Goal: Task Accomplishment & Management: Complete application form

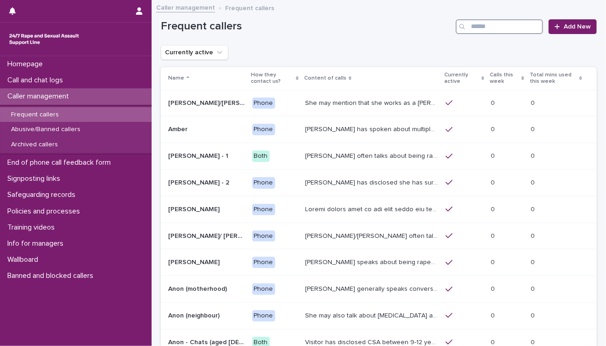
click at [508, 29] on input "Search" at bounding box center [499, 26] width 87 height 15
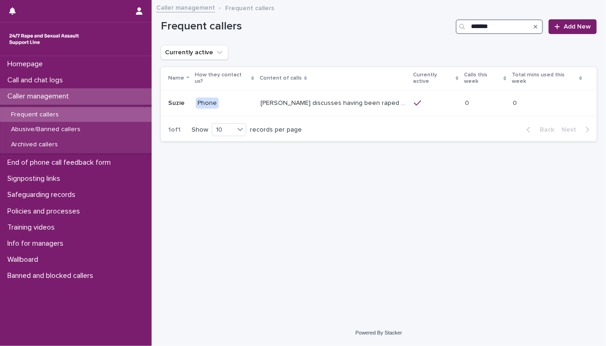
type input "*******"
click at [536, 27] on icon "Search" at bounding box center [536, 27] width 4 height 4
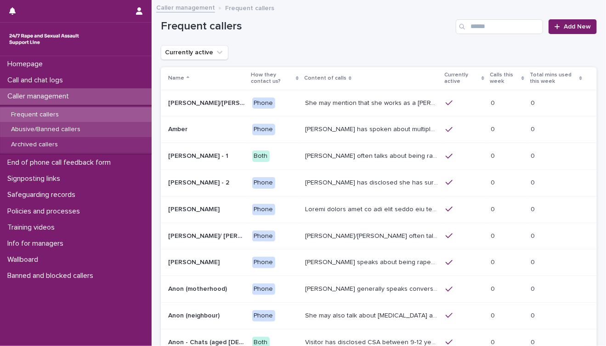
click at [45, 132] on p "Abusive/Banned callers" at bounding box center [46, 130] width 84 height 8
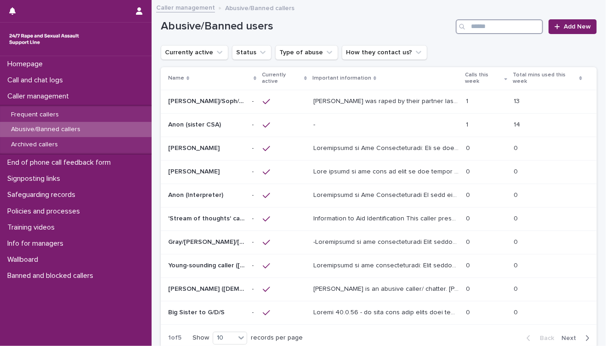
click at [491, 27] on input "Search" at bounding box center [499, 26] width 87 height 15
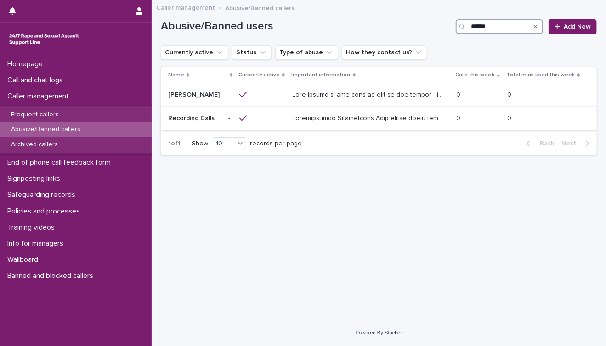
type input "******"
click at [389, 119] on p at bounding box center [370, 118] width 155 height 10
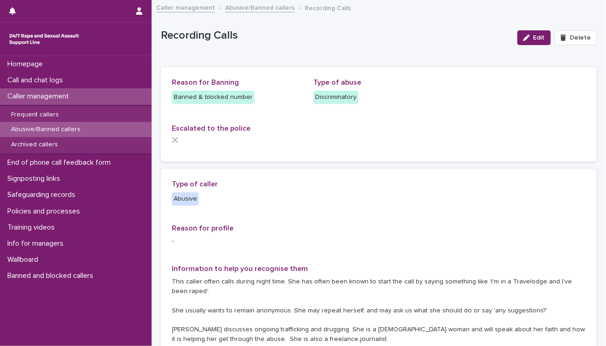
click at [44, 101] on div "Caller management" at bounding box center [76, 96] width 152 height 16
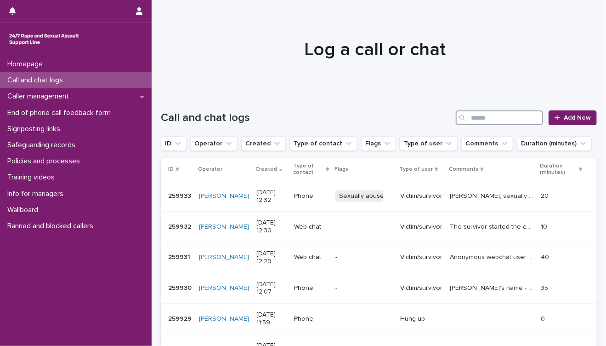
click at [475, 115] on input "Search" at bounding box center [499, 117] width 87 height 15
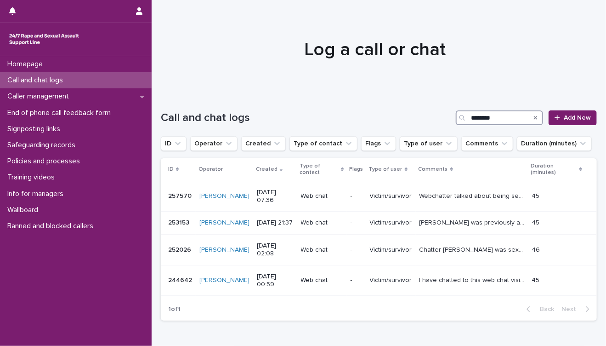
type input "********"
click at [49, 80] on p "Call and chat logs" at bounding box center [37, 80] width 67 height 9
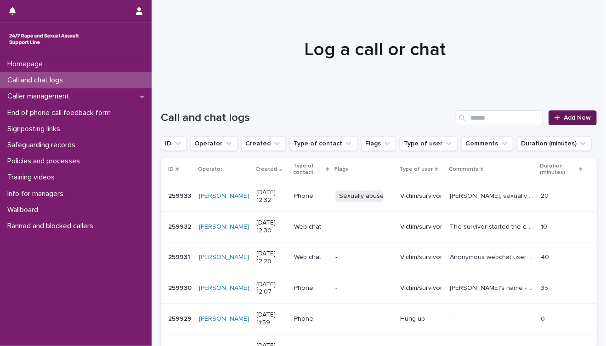
click at [568, 118] on span "Add New" at bounding box center [577, 117] width 27 height 6
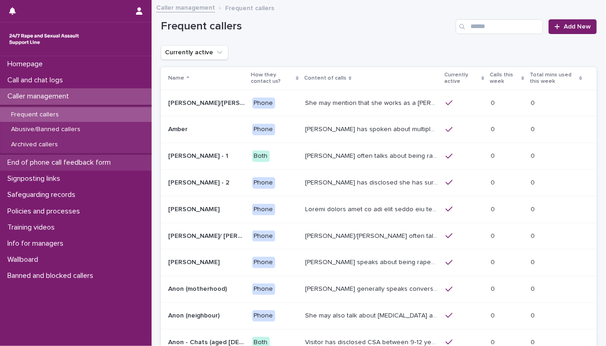
click at [63, 162] on p "End of phone call feedback form" at bounding box center [61, 162] width 114 height 9
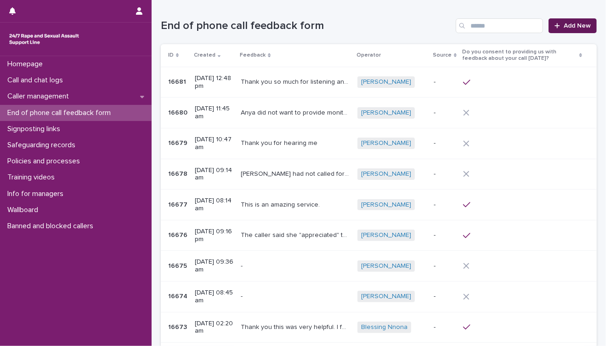
click at [571, 30] on link "Add New" at bounding box center [573, 25] width 48 height 15
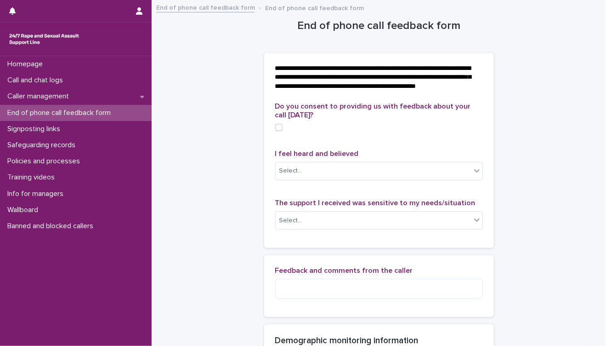
click at [275, 131] on span at bounding box center [278, 127] width 7 height 7
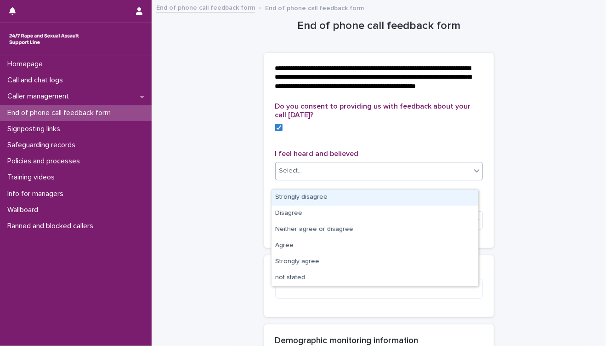
click at [426, 178] on div "Select..." at bounding box center [373, 170] width 195 height 15
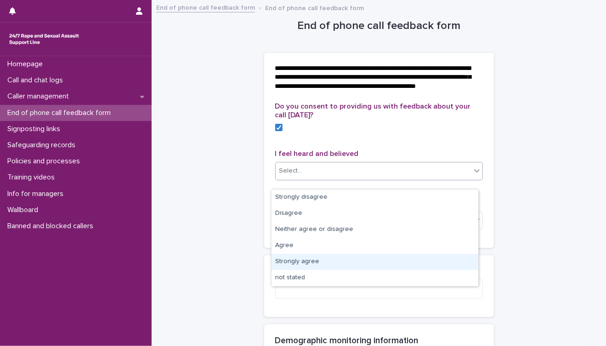
click at [372, 260] on div "Strongly agree" at bounding box center [375, 262] width 207 height 16
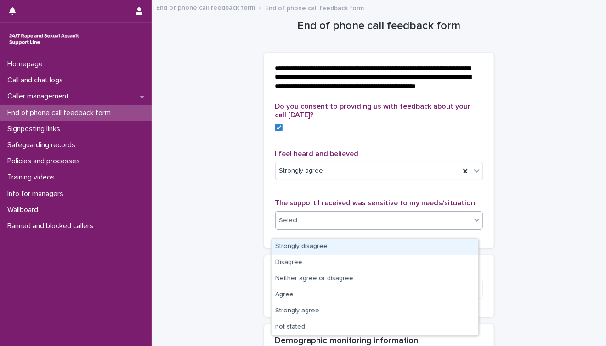
click at [399, 228] on div "Select..." at bounding box center [373, 220] width 195 height 15
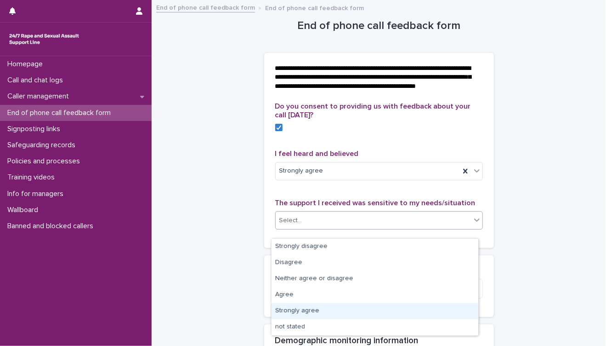
click at [449, 313] on div "Strongly agree" at bounding box center [375, 311] width 207 height 16
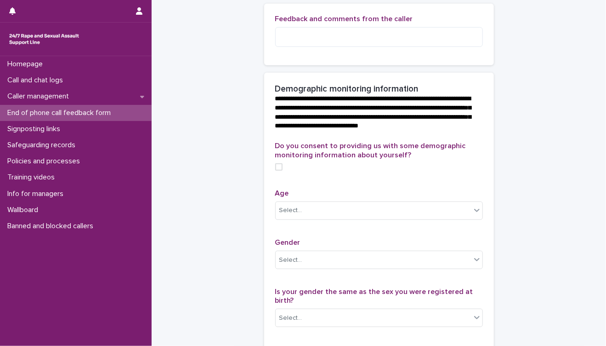
scroll to position [255, 0]
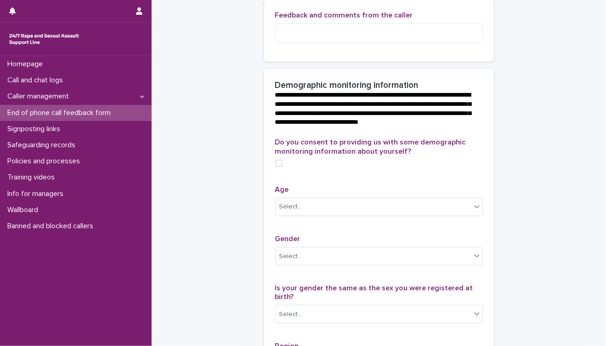
click at [275, 167] on span at bounding box center [278, 163] width 7 height 7
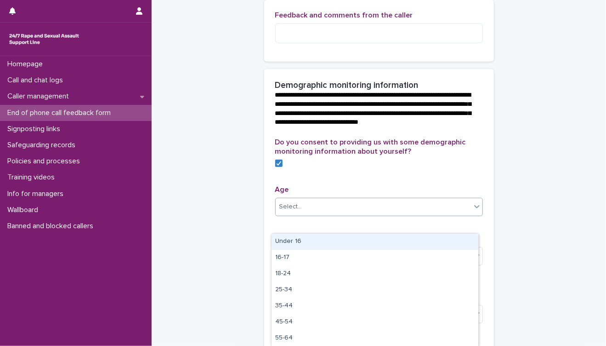
click at [392, 214] on div "Select..." at bounding box center [373, 206] width 195 height 15
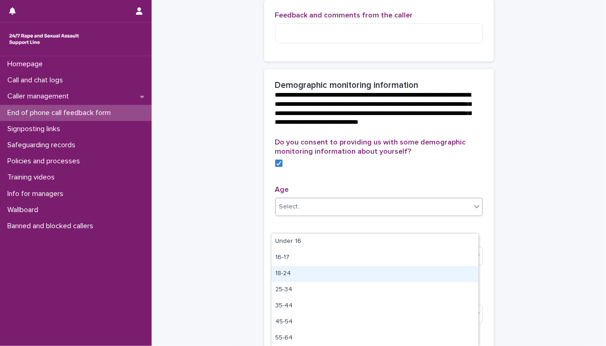
drag, startPoint x: 371, startPoint y: 263, endPoint x: 354, endPoint y: 279, distance: 22.8
click at [354, 279] on div "18-24" at bounding box center [375, 274] width 207 height 16
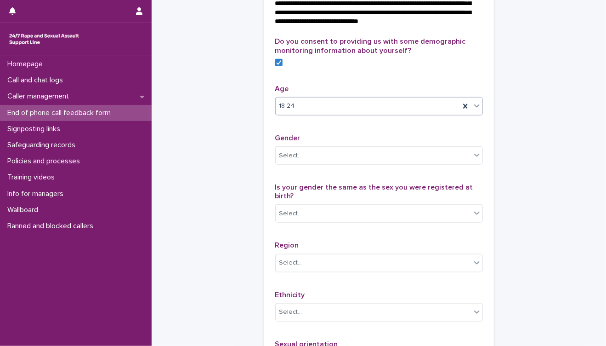
scroll to position [357, 0]
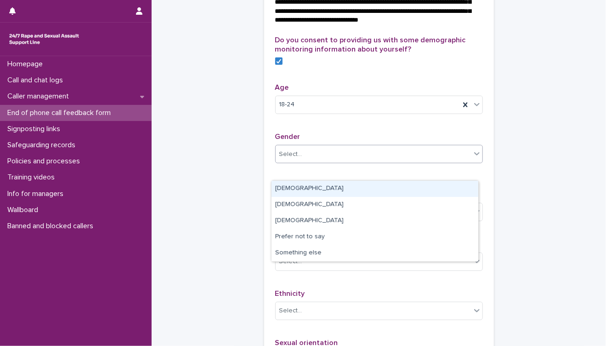
click at [353, 162] on div "Select..." at bounding box center [373, 154] width 195 height 15
click at [357, 190] on div "[DEMOGRAPHIC_DATA]" at bounding box center [375, 189] width 207 height 16
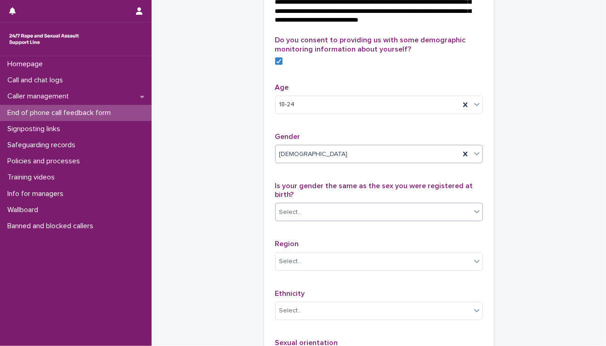
click at [365, 220] on div "Select..." at bounding box center [373, 212] width 195 height 15
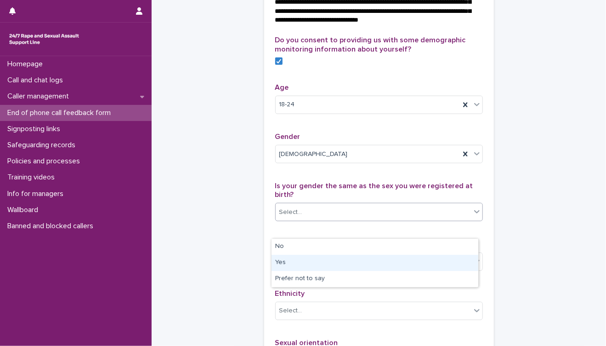
click at [348, 266] on div "Yes" at bounding box center [375, 263] width 207 height 16
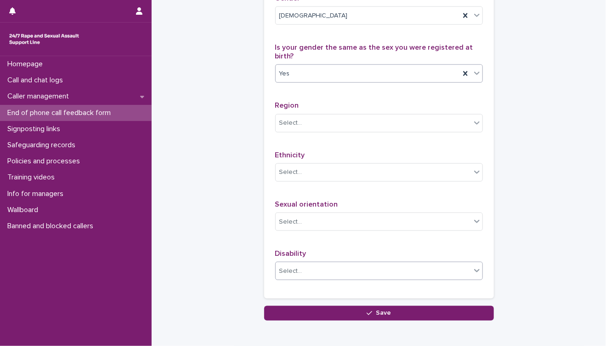
scroll to position [510, 0]
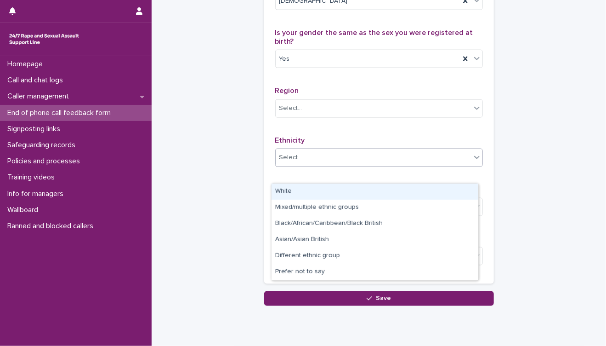
click at [370, 165] on div "Select..." at bounding box center [373, 157] width 195 height 15
click at [366, 190] on div "White" at bounding box center [375, 191] width 207 height 16
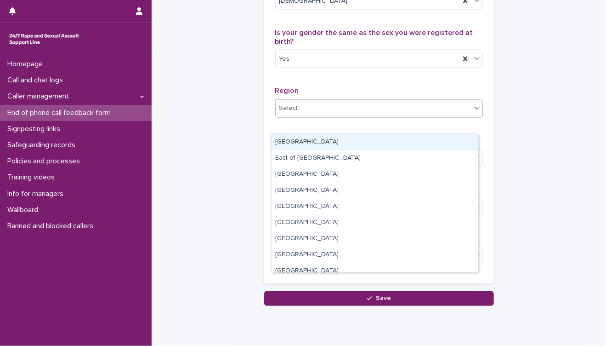
click at [392, 116] on div "Select..." at bounding box center [373, 108] width 195 height 15
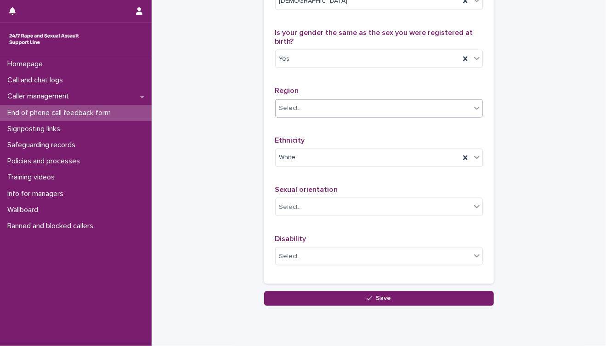
click at [340, 116] on div "Select..." at bounding box center [373, 108] width 195 height 15
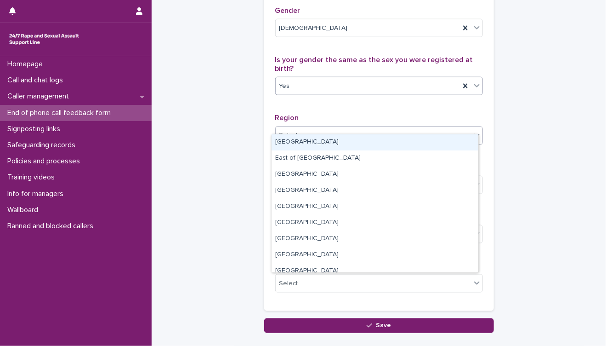
scroll to position [460, 0]
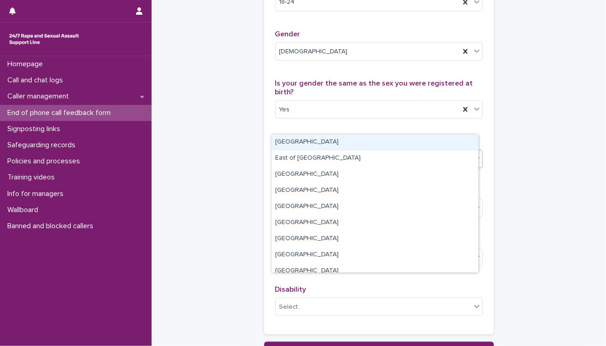
click at [337, 139] on div "[GEOGRAPHIC_DATA]" at bounding box center [375, 142] width 207 height 16
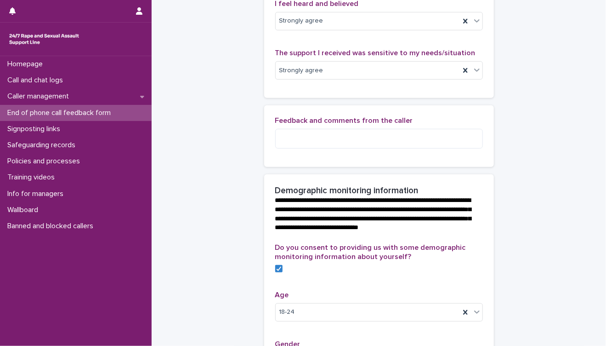
scroll to position [48, 0]
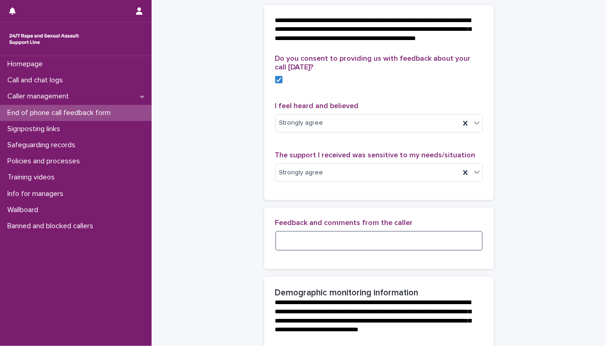
click at [356, 247] on textarea at bounding box center [379, 241] width 208 height 20
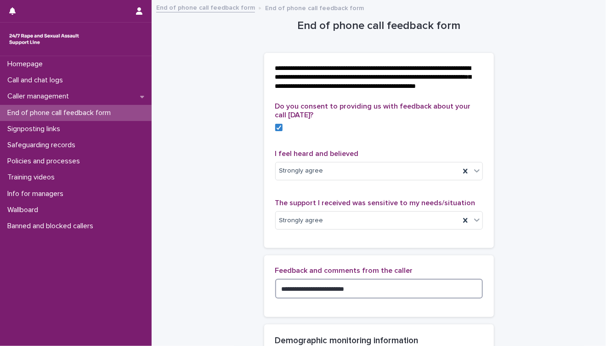
scroll to position [0, 0]
click at [342, 297] on textarea "**********" at bounding box center [379, 289] width 208 height 20
type textarea "**********"
drag, startPoint x: 352, startPoint y: 297, endPoint x: 272, endPoint y: 297, distance: 80.0
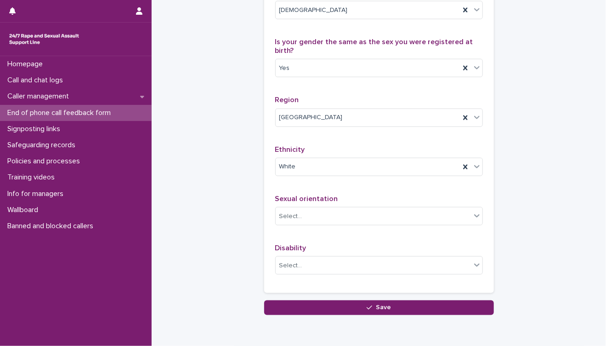
scroll to position [559, 0]
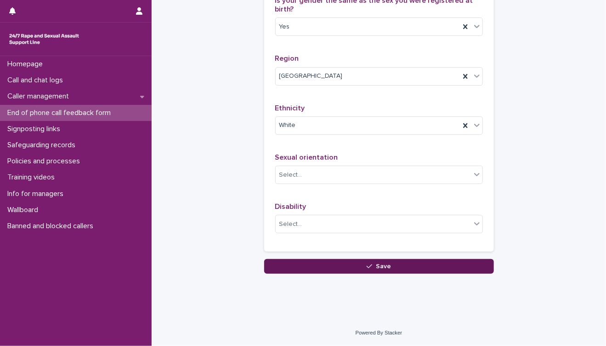
click at [376, 267] on span "Save" at bounding box center [383, 266] width 15 height 6
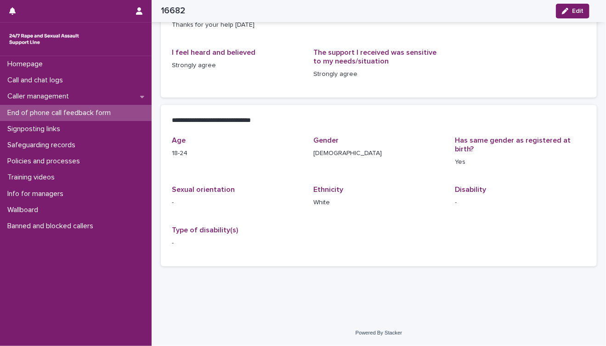
scroll to position [128, 0]
click at [573, 11] on span "Edit" at bounding box center [577, 11] width 11 height 6
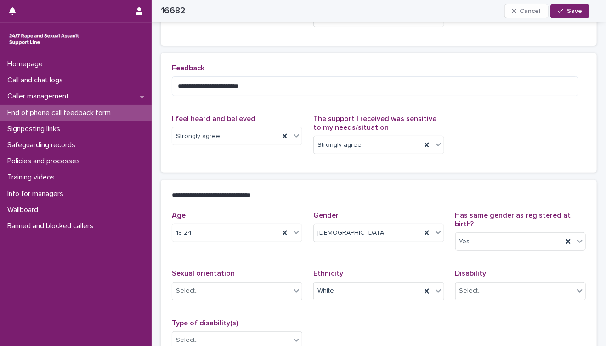
scroll to position [2, 0]
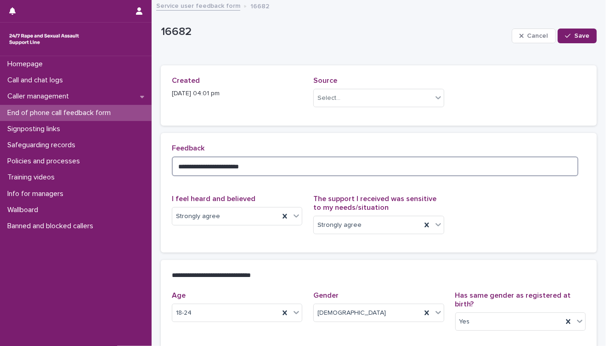
click at [258, 168] on textarea "**********" at bounding box center [375, 166] width 407 height 20
type textarea "**********"
click at [575, 36] on span "Save" at bounding box center [582, 36] width 15 height 6
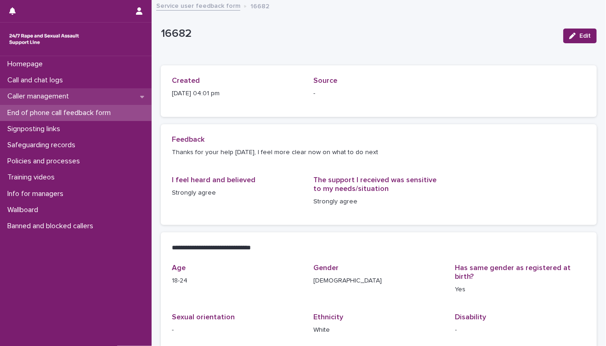
click at [53, 99] on p "Caller management" at bounding box center [40, 96] width 73 height 9
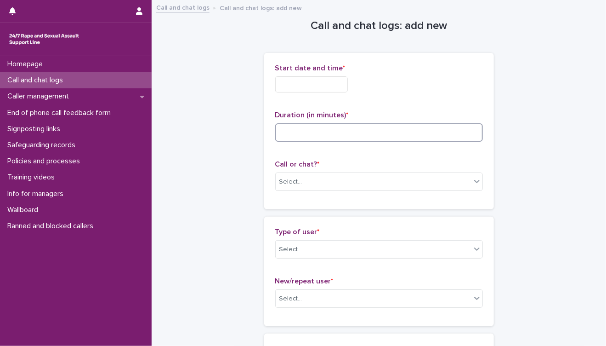
click at [318, 138] on input at bounding box center [379, 132] width 208 height 18
type input "**"
click at [314, 92] on div "Start date and time *" at bounding box center [379, 82] width 208 height 36
click at [312, 87] on input "text" at bounding box center [311, 84] width 73 height 16
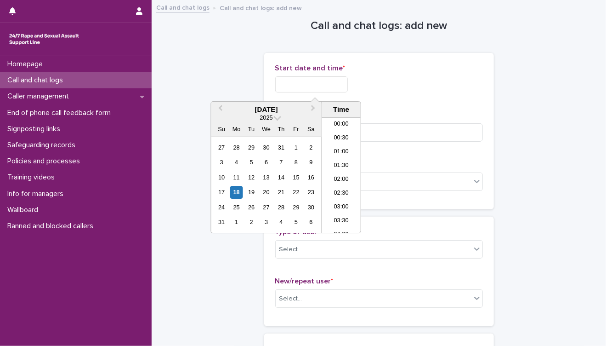
scroll to position [391, 0]
click at [346, 145] on li "15:00" at bounding box center [341, 148] width 39 height 14
click at [342, 85] on input "**********" at bounding box center [311, 84] width 73 height 16
type input "**********"
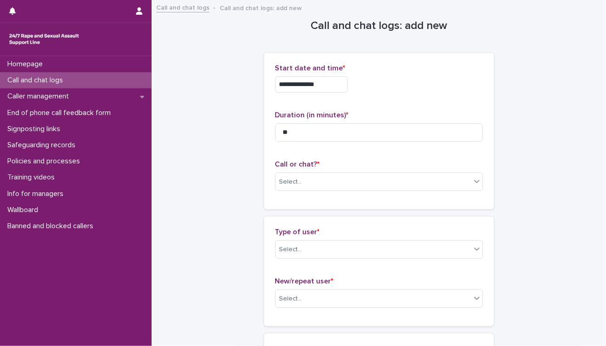
click at [308, 184] on div "Select..." at bounding box center [373, 181] width 195 height 15
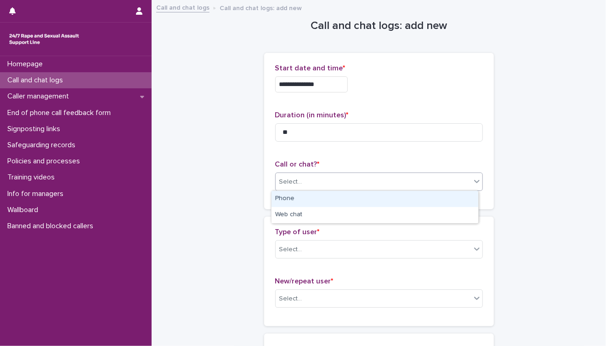
click at [308, 196] on div "Phone" at bounding box center [375, 199] width 207 height 16
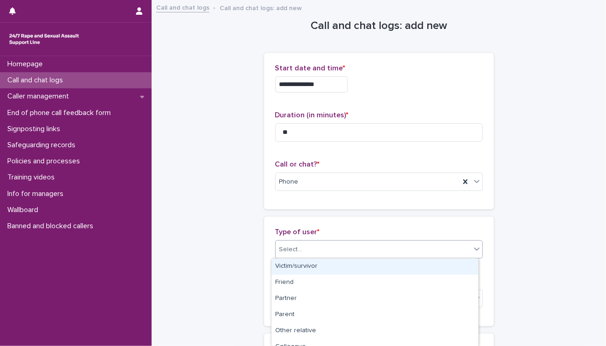
click at [334, 253] on div "Select..." at bounding box center [373, 249] width 195 height 15
click at [331, 268] on div "Victim/survivor" at bounding box center [375, 266] width 207 height 16
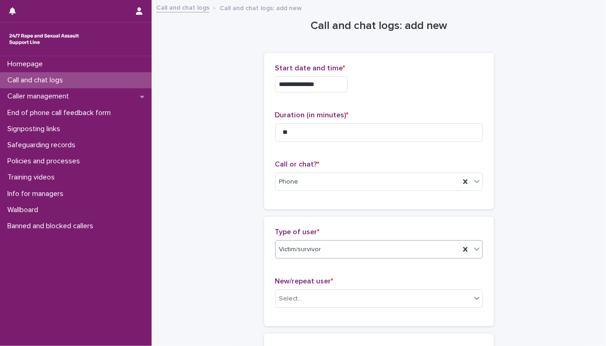
scroll to position [102, 0]
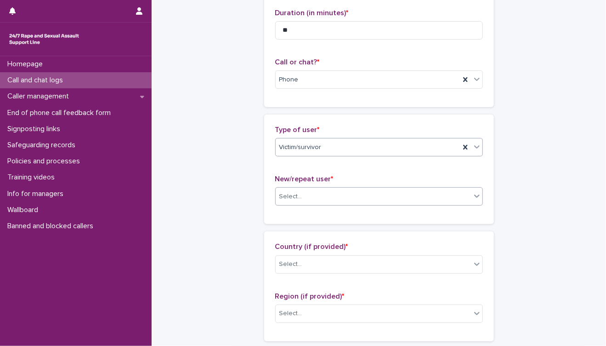
click at [371, 203] on div "Select..." at bounding box center [379, 196] width 208 height 18
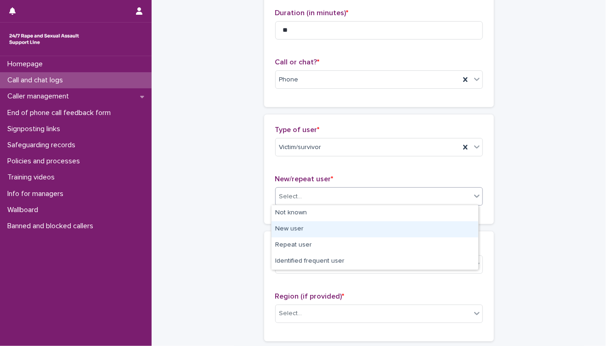
click at [346, 229] on div "New user" at bounding box center [375, 229] width 207 height 16
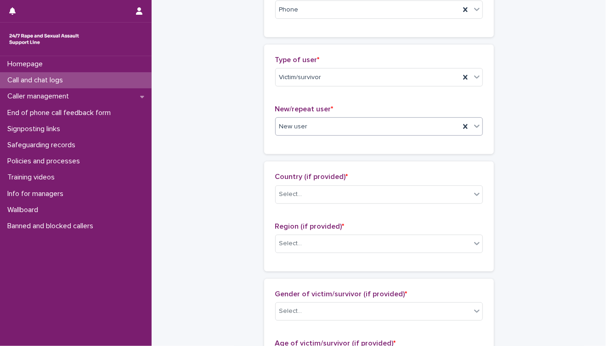
scroll to position [255, 0]
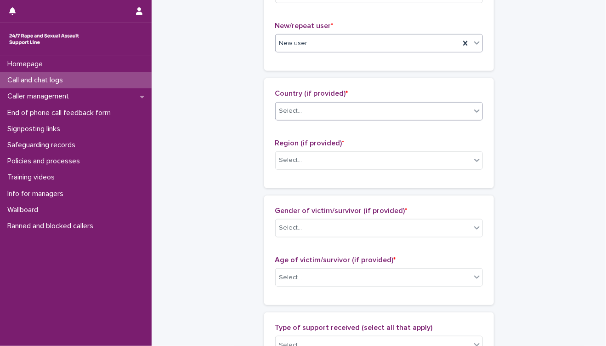
click at [356, 116] on div "Select..." at bounding box center [373, 110] width 195 height 15
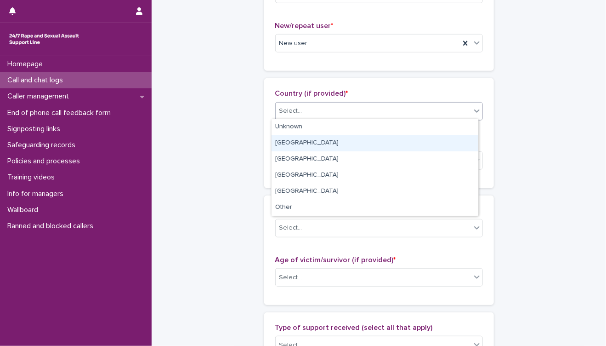
click at [347, 138] on div "England" at bounding box center [375, 143] width 207 height 16
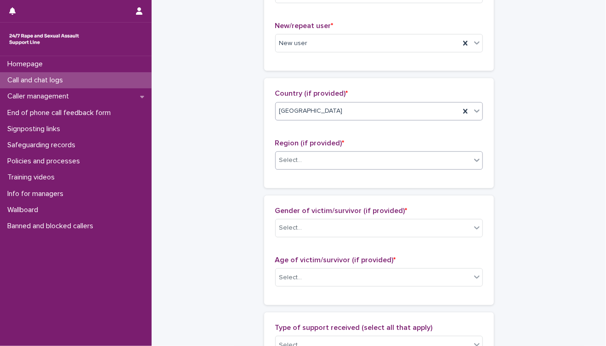
click at [350, 163] on div "Select..." at bounding box center [373, 160] width 195 height 15
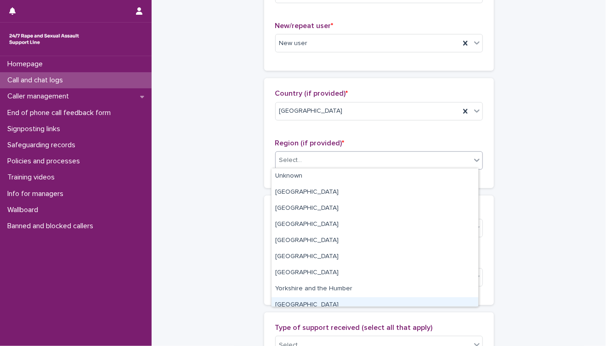
click at [326, 301] on div "[GEOGRAPHIC_DATA]" at bounding box center [375, 305] width 207 height 16
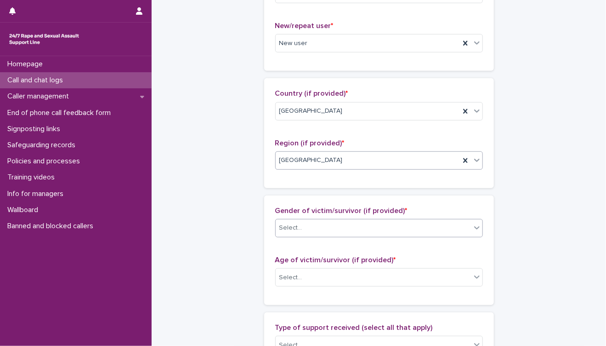
click at [346, 228] on div "Select..." at bounding box center [373, 227] width 195 height 15
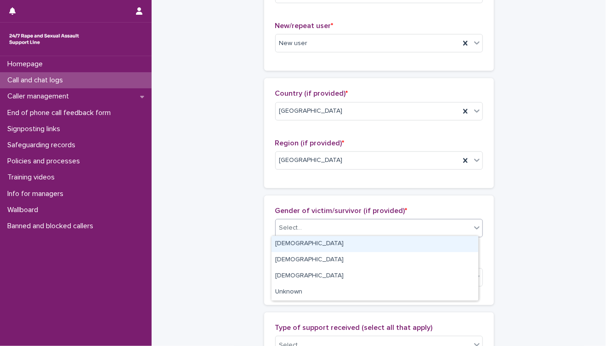
click at [324, 240] on div "[DEMOGRAPHIC_DATA]" at bounding box center [375, 244] width 207 height 16
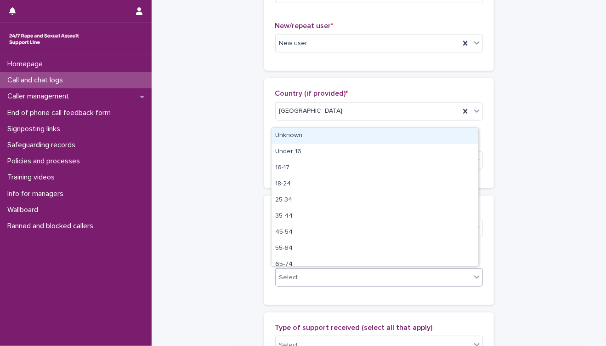
click at [350, 280] on div "Select..." at bounding box center [373, 277] width 195 height 15
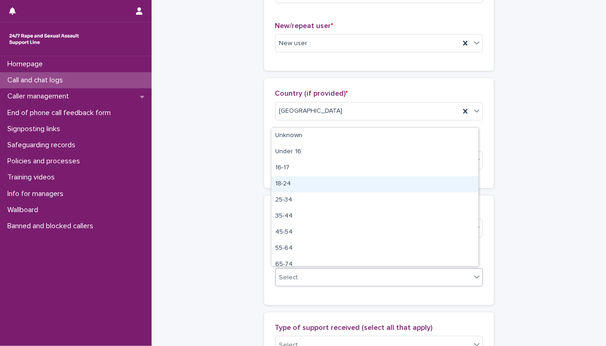
click at [331, 186] on div "18-24" at bounding box center [375, 184] width 207 height 16
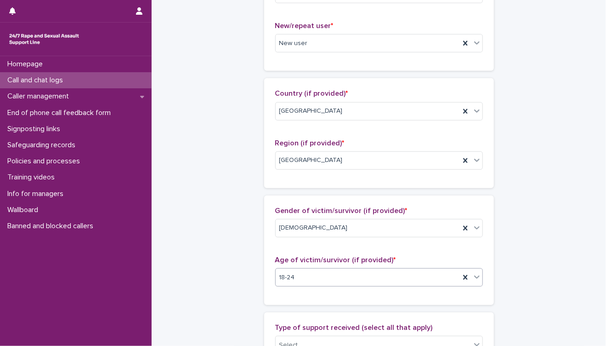
scroll to position [460, 0]
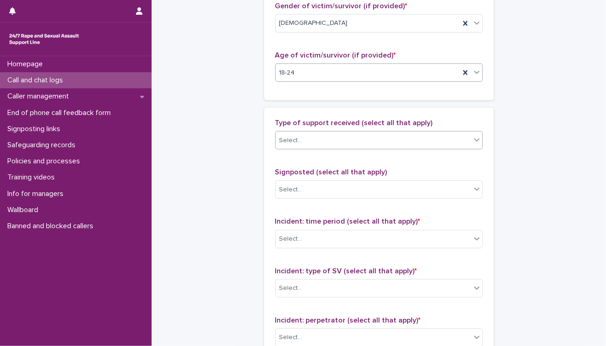
click at [316, 140] on div "Select..." at bounding box center [373, 140] width 195 height 15
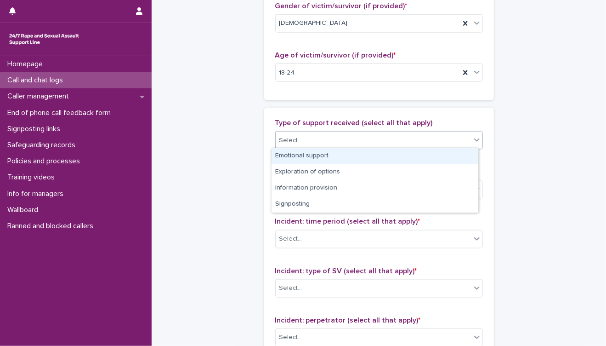
click at [314, 156] on div "Emotional support" at bounding box center [375, 156] width 207 height 16
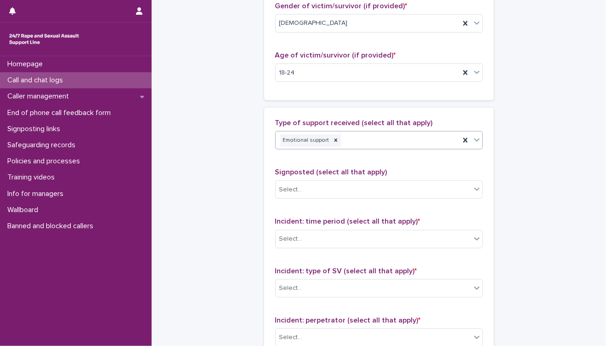
click at [361, 136] on div "Emotional support" at bounding box center [368, 140] width 184 height 16
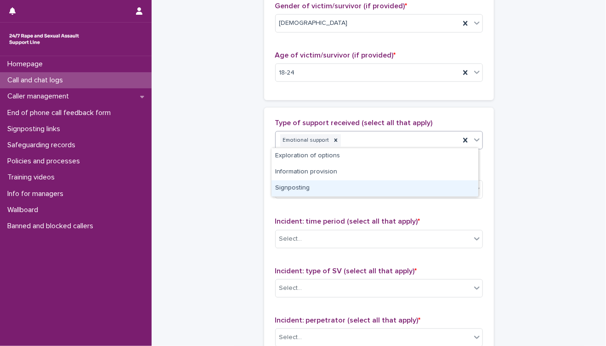
drag, startPoint x: 326, startPoint y: 186, endPoint x: 380, endPoint y: 169, distance: 57.0
click at [325, 186] on div "Signposting" at bounding box center [375, 188] width 207 height 16
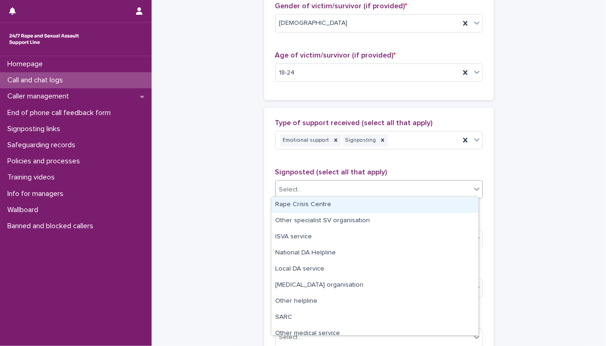
click at [358, 189] on div "Select..." at bounding box center [373, 189] width 195 height 15
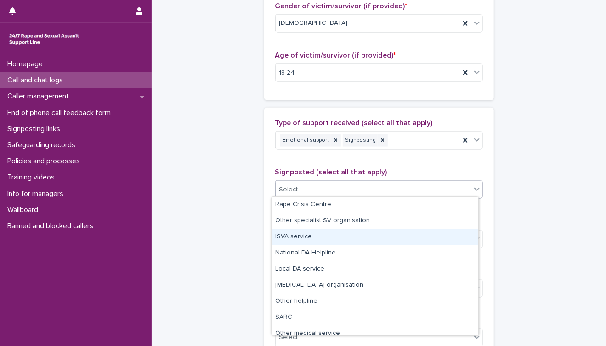
click at [313, 240] on div "ISVA service" at bounding box center [375, 237] width 207 height 16
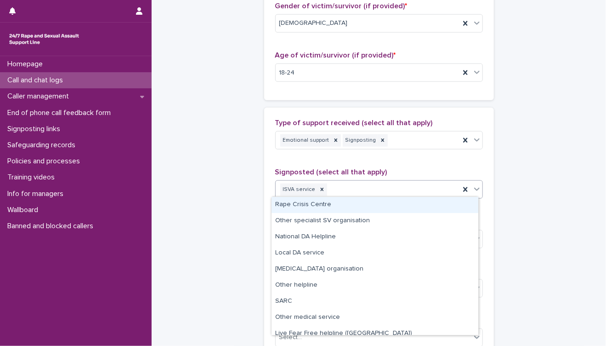
click at [354, 192] on div "ISVA service" at bounding box center [368, 190] width 184 height 16
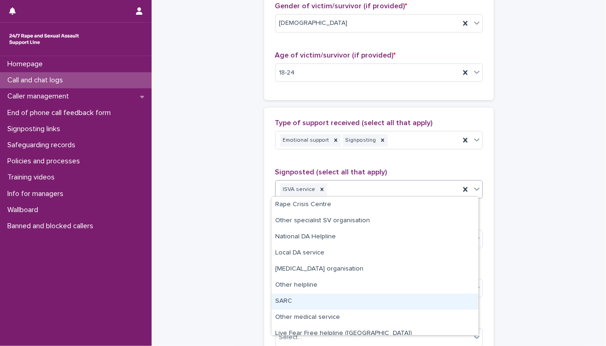
click at [318, 299] on div "SARC" at bounding box center [375, 301] width 207 height 16
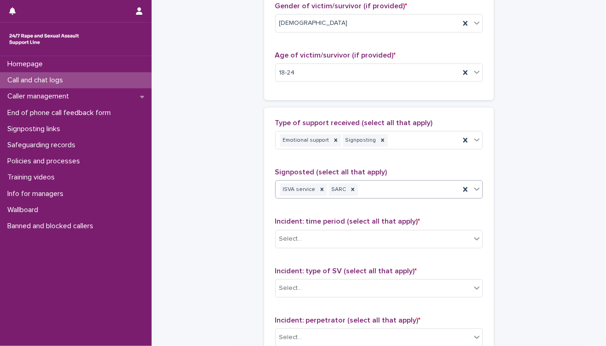
click at [405, 183] on div "ISVA service SARC" at bounding box center [368, 190] width 184 height 16
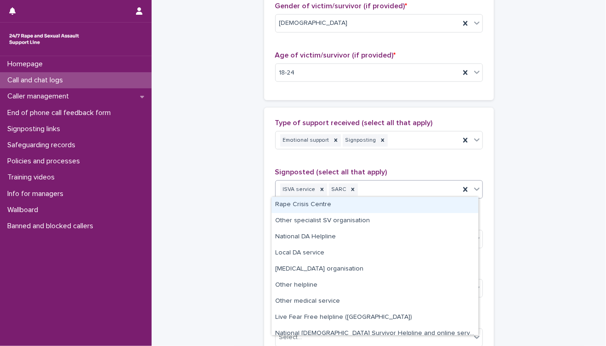
click at [354, 205] on div "Rape Crisis Centre" at bounding box center [375, 205] width 207 height 16
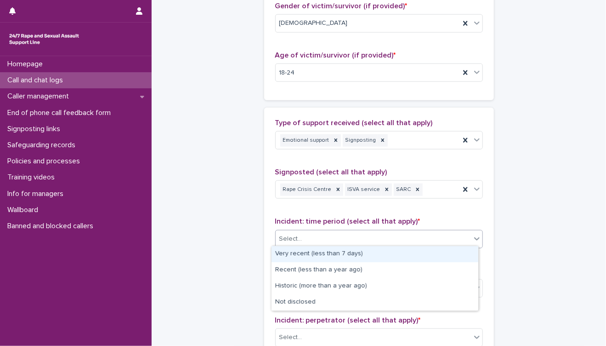
click at [345, 242] on div "Select..." at bounding box center [373, 238] width 195 height 15
click at [337, 252] on div "Very recent (less than 7 days)" at bounding box center [375, 254] width 207 height 16
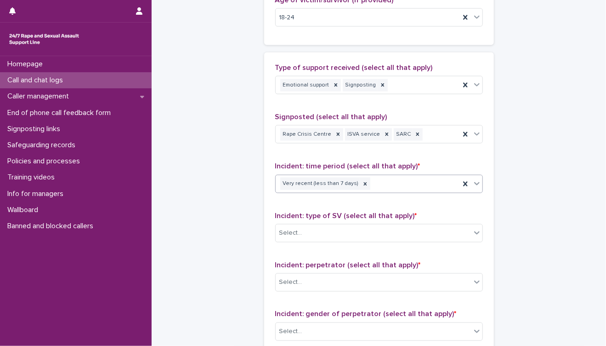
scroll to position [562, 0]
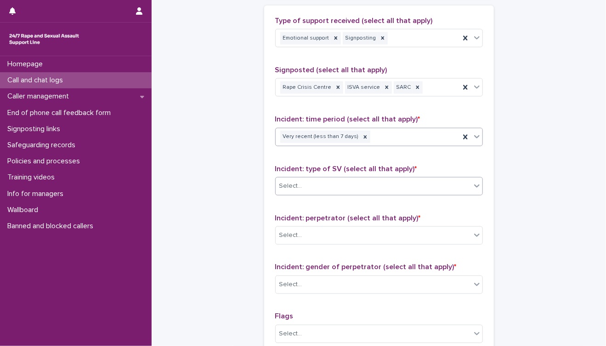
click at [354, 188] on div "Select..." at bounding box center [373, 185] width 195 height 15
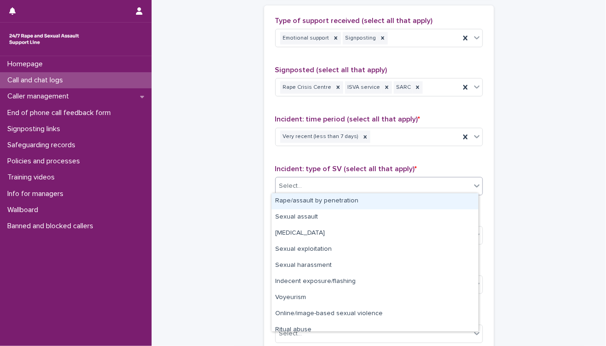
click at [336, 206] on div "Rape/assault by penetration" at bounding box center [375, 201] width 207 height 16
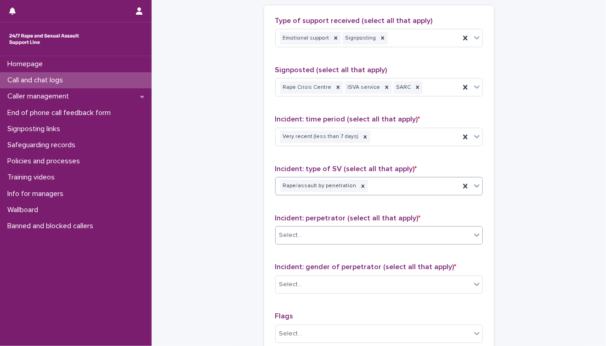
click at [342, 238] on div "Select..." at bounding box center [373, 235] width 195 height 15
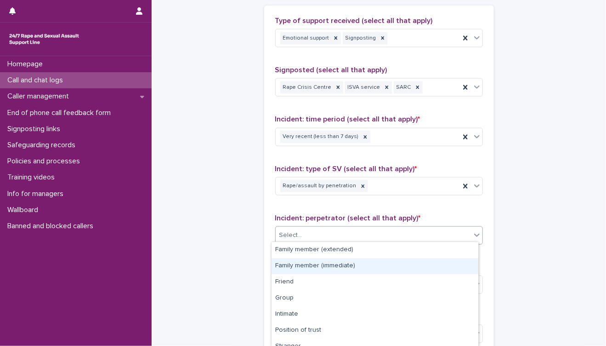
scroll to position [72, 0]
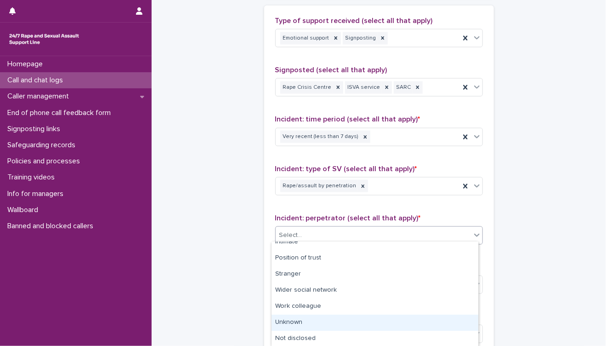
click at [340, 317] on div "Unknown" at bounding box center [375, 322] width 207 height 16
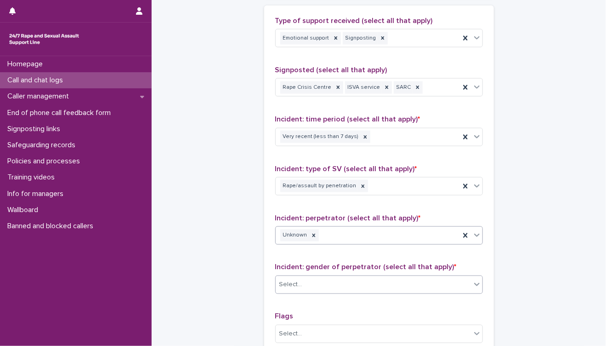
click at [354, 282] on div "Select..." at bounding box center [373, 284] width 195 height 15
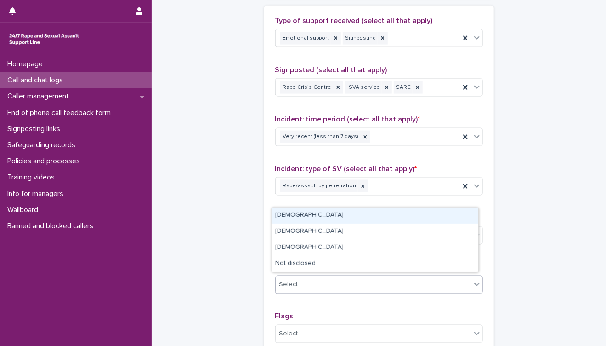
click at [357, 214] on div "[DEMOGRAPHIC_DATA]" at bounding box center [375, 215] width 207 height 16
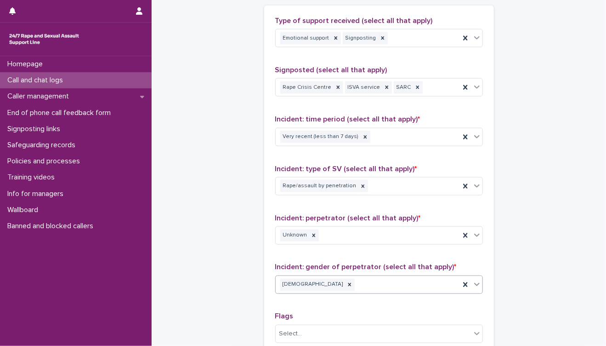
scroll to position [715, 0]
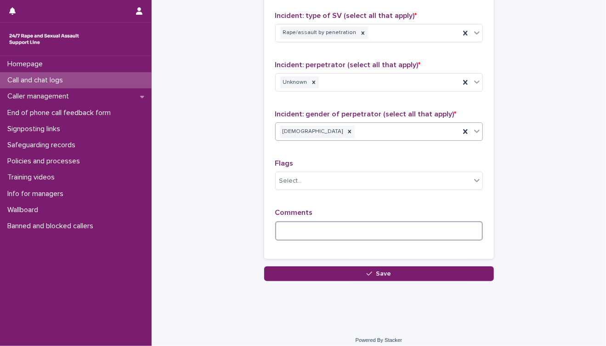
click at [289, 227] on textarea at bounding box center [379, 231] width 208 height 20
click at [314, 232] on textarea "*********" at bounding box center [379, 231] width 208 height 20
click at [415, 228] on textarea "**********" at bounding box center [379, 231] width 208 height 20
click at [457, 229] on textarea "**********" at bounding box center [379, 231] width 208 height 20
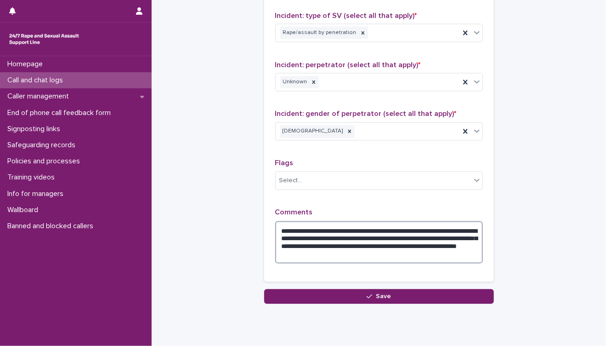
click at [303, 250] on textarea "**********" at bounding box center [379, 242] width 208 height 43
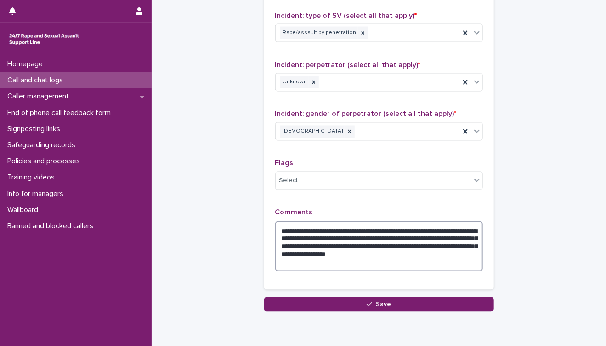
click at [350, 252] on textarea "**********" at bounding box center [379, 246] width 208 height 51
click at [385, 239] on textarea "**********" at bounding box center [379, 246] width 208 height 51
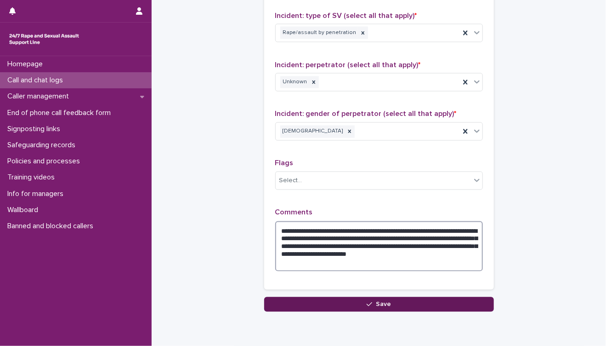
type textarea "**********"
click at [376, 302] on span "Save" at bounding box center [383, 304] width 15 height 6
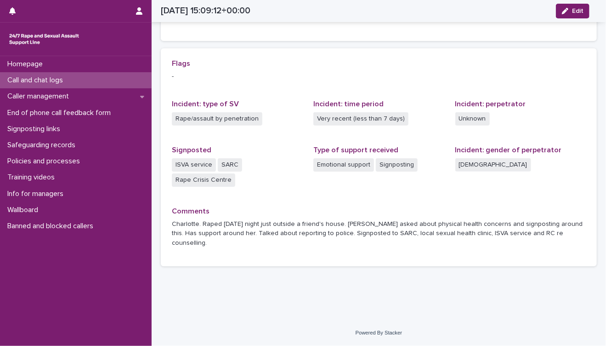
scroll to position [166, 0]
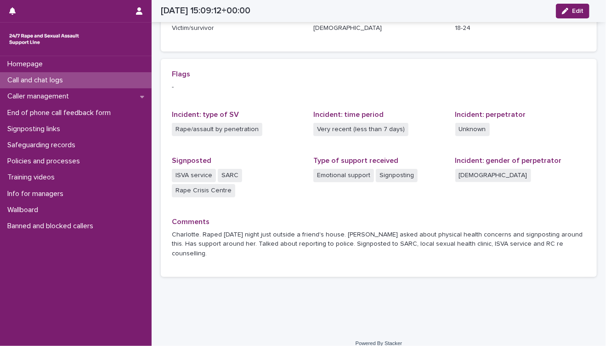
click at [82, 84] on div "Call and chat logs" at bounding box center [76, 80] width 152 height 16
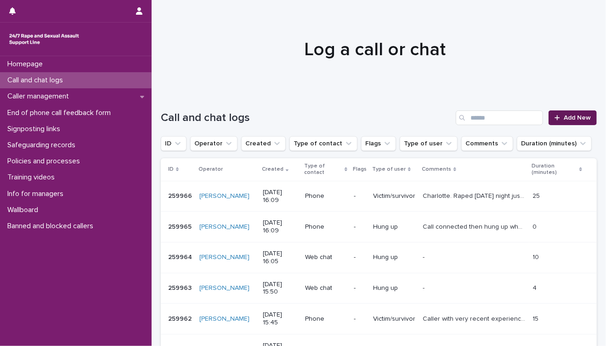
click at [555, 119] on div at bounding box center [559, 117] width 9 height 6
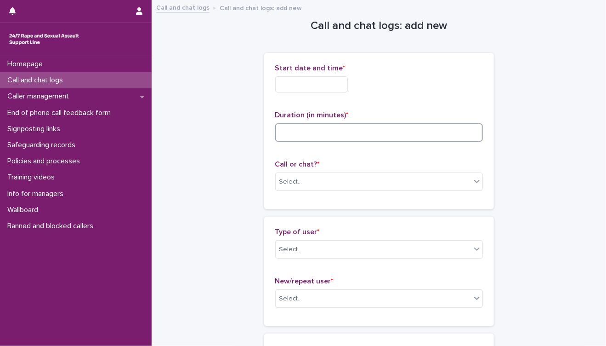
click at [285, 133] on input at bounding box center [379, 132] width 208 height 18
type input "**"
click at [291, 183] on div "Select..." at bounding box center [291, 182] width 23 height 10
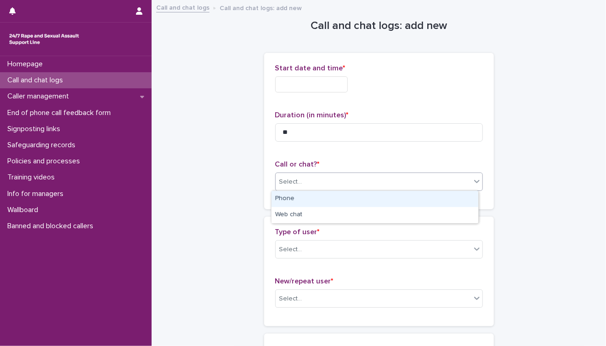
click at [293, 194] on div "Phone" at bounding box center [375, 199] width 207 height 16
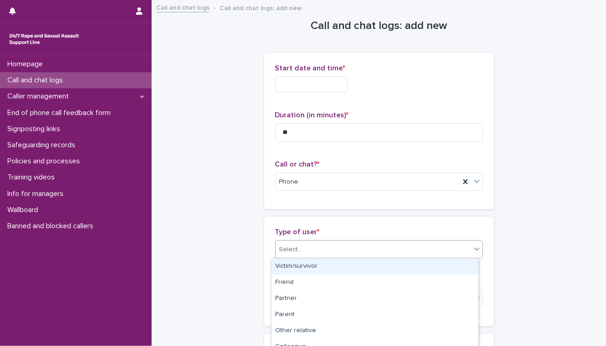
click at [307, 249] on div "Select..." at bounding box center [373, 249] width 195 height 15
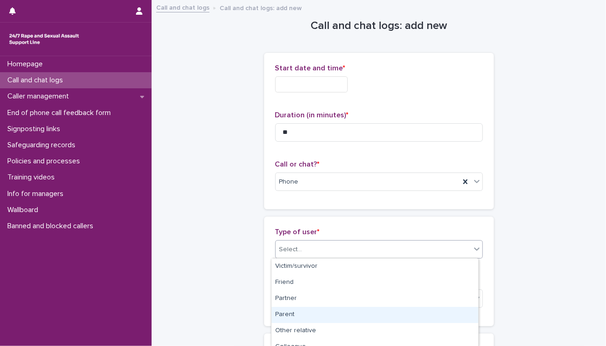
click at [300, 315] on div "Parent" at bounding box center [375, 315] width 207 height 16
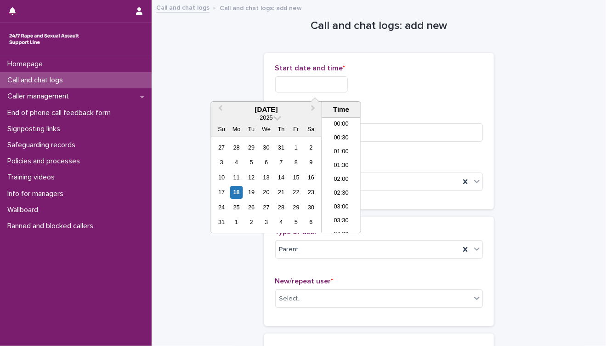
click at [314, 88] on input "text" at bounding box center [311, 84] width 73 height 16
click at [340, 163] on li "16:00" at bounding box center [341, 162] width 39 height 14
click at [329, 85] on input "**********" at bounding box center [311, 84] width 73 height 16
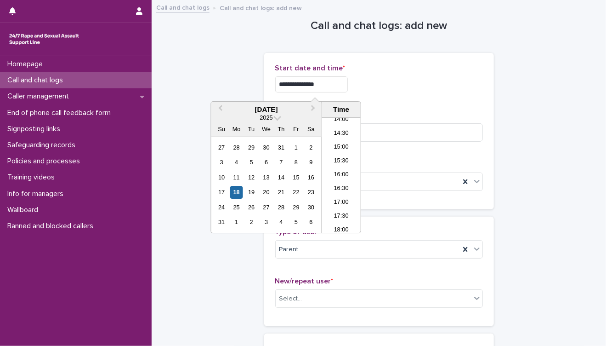
type input "**********"
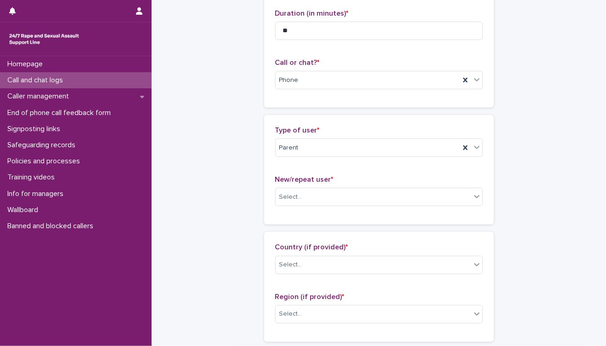
scroll to position [102, 0]
click at [348, 200] on div "Select..." at bounding box center [373, 196] width 195 height 15
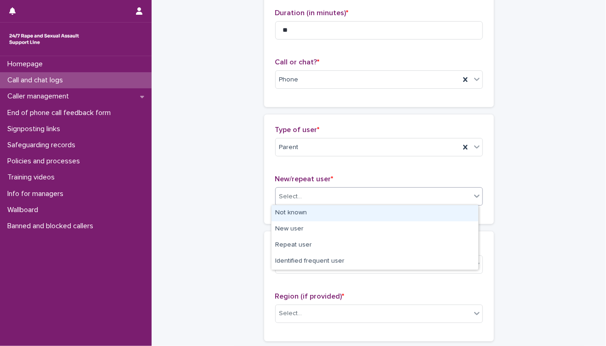
click at [348, 217] on div "Not known" at bounding box center [375, 213] width 207 height 16
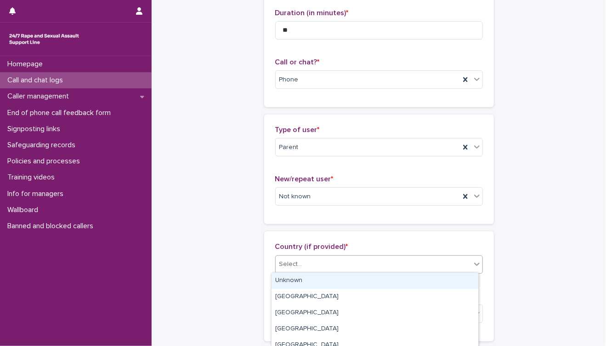
click at [343, 265] on div "Select..." at bounding box center [373, 264] width 195 height 15
click at [344, 277] on div "Unknown" at bounding box center [375, 281] width 207 height 16
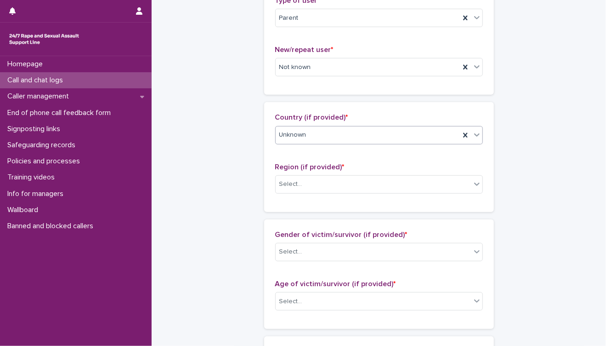
scroll to position [255, 0]
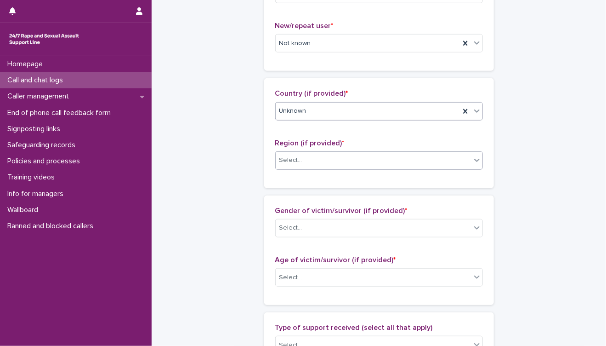
click at [360, 165] on div "Select..." at bounding box center [373, 160] width 195 height 15
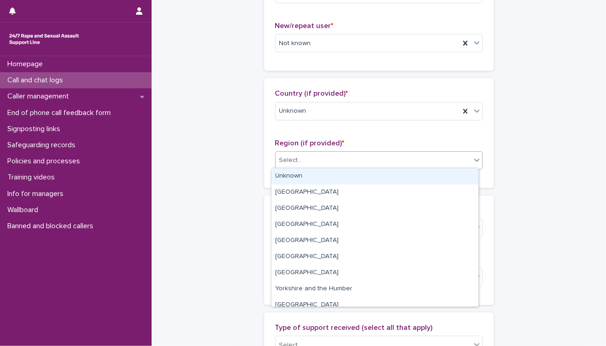
click at [338, 176] on div "Unknown" at bounding box center [375, 176] width 207 height 16
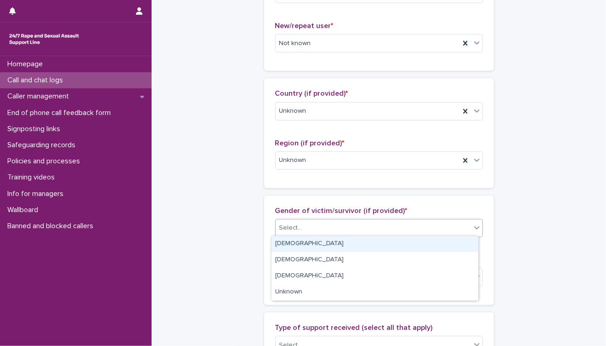
click at [354, 232] on div "Select..." at bounding box center [373, 227] width 195 height 15
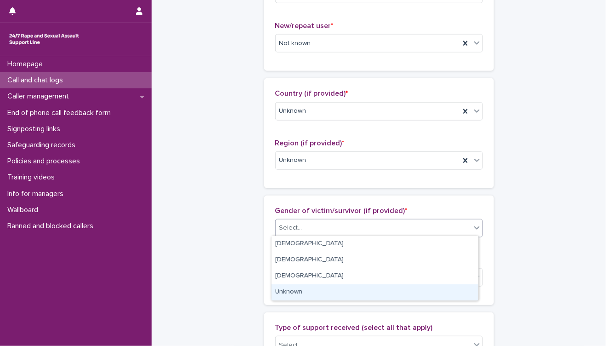
click at [348, 291] on div "Unknown" at bounding box center [375, 292] width 207 height 16
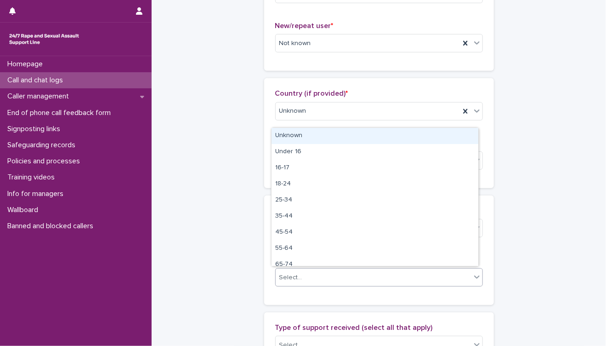
click at [340, 279] on div "Select..." at bounding box center [373, 277] width 195 height 15
click at [307, 134] on div "Unknown" at bounding box center [375, 136] width 207 height 16
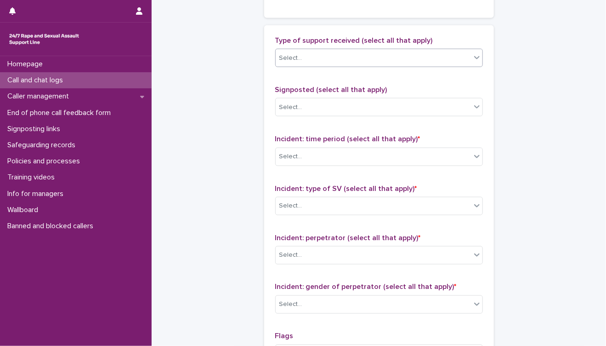
scroll to position [562, 0]
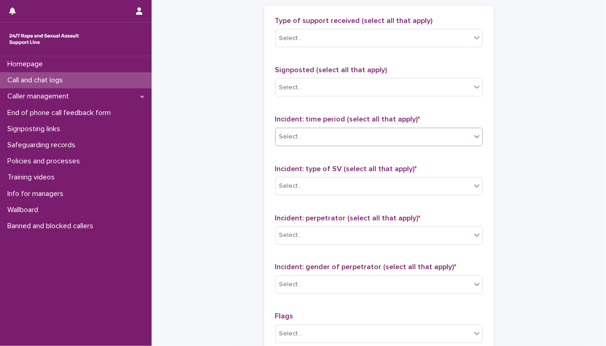
click at [350, 141] on div "Select..." at bounding box center [373, 136] width 195 height 15
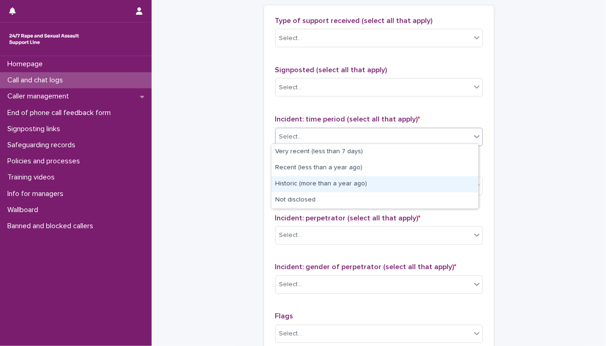
click at [338, 182] on div "Historic (more than a year ago)" at bounding box center [375, 184] width 207 height 16
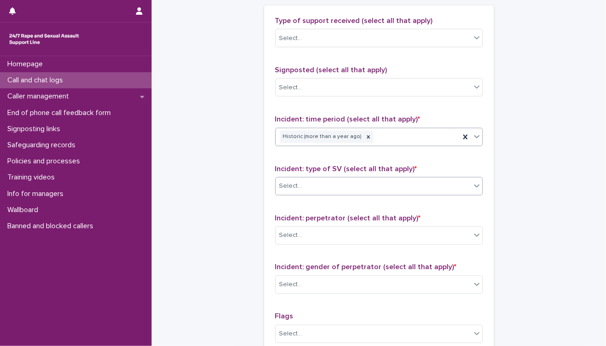
click at [332, 186] on div "Select..." at bounding box center [373, 185] width 195 height 15
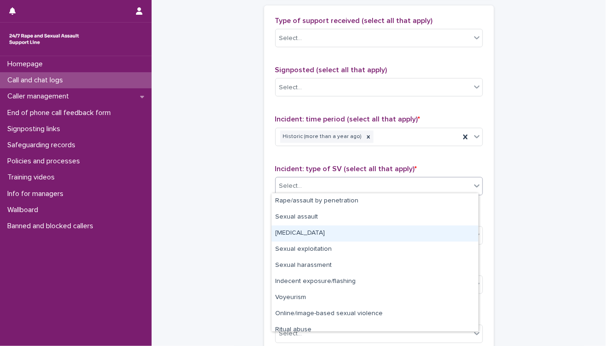
click at [340, 231] on div "Child sexual abuse" at bounding box center [375, 233] width 207 height 16
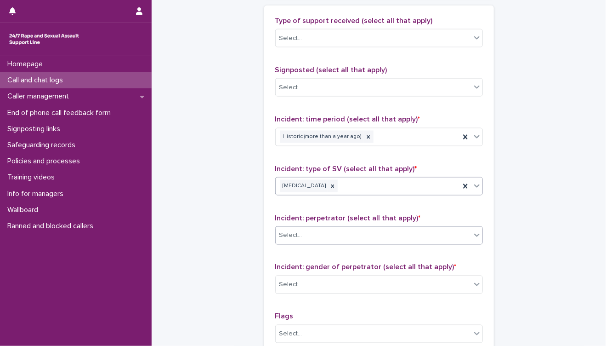
click at [335, 232] on div "Select..." at bounding box center [373, 235] width 195 height 15
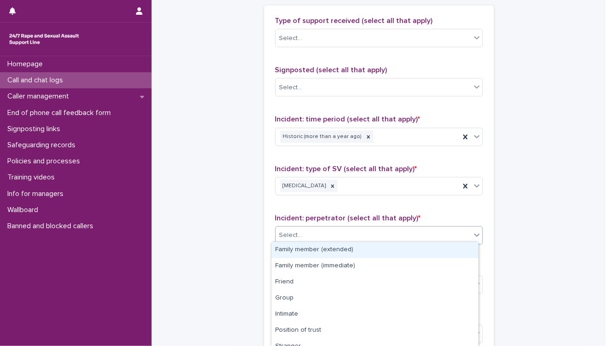
click at [329, 250] on div "Family member (extended)" at bounding box center [375, 250] width 207 height 16
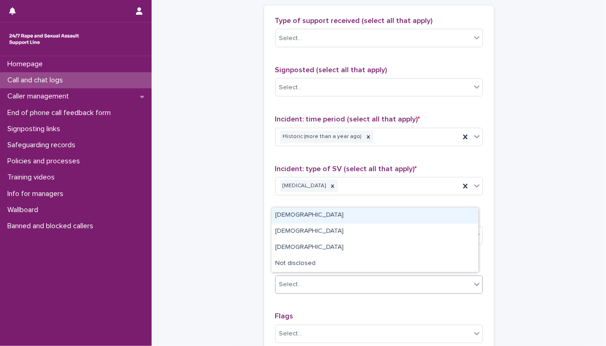
click at [348, 287] on div "Select..." at bounding box center [373, 284] width 195 height 15
click at [343, 214] on div "[DEMOGRAPHIC_DATA]" at bounding box center [375, 215] width 207 height 16
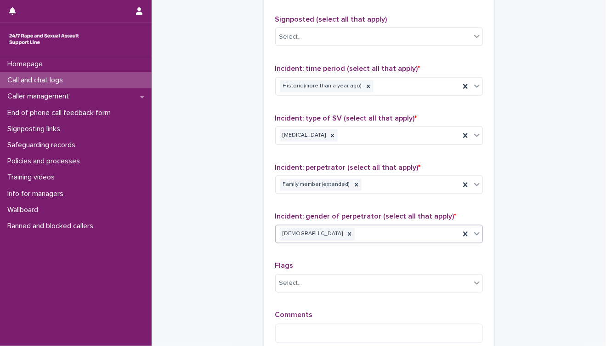
scroll to position [664, 0]
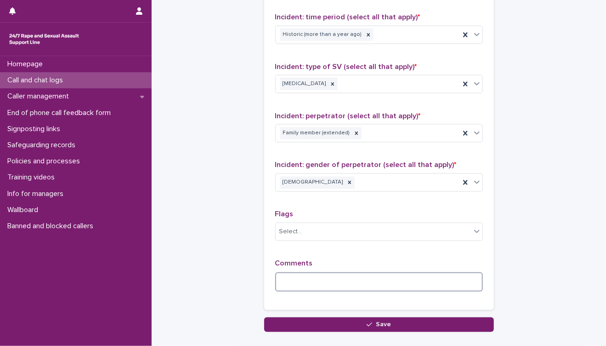
click at [327, 276] on textarea at bounding box center [379, 282] width 208 height 20
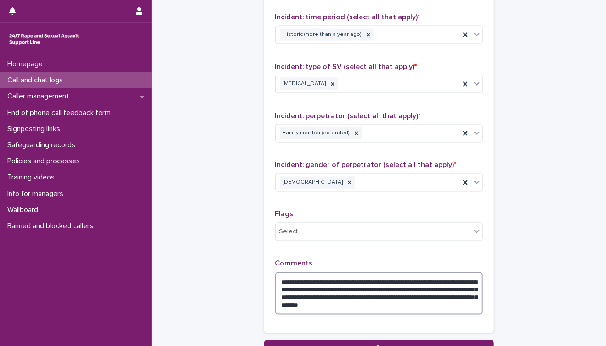
click at [395, 293] on textarea "**********" at bounding box center [379, 293] width 208 height 43
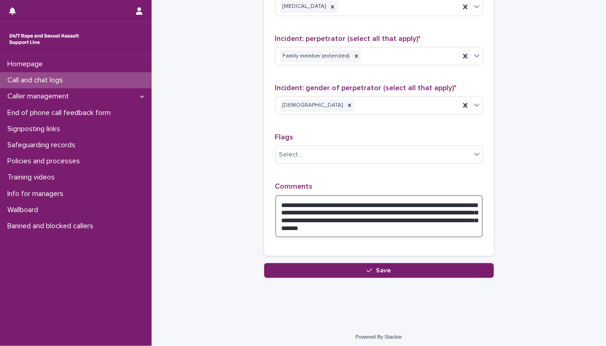
scroll to position [742, 0]
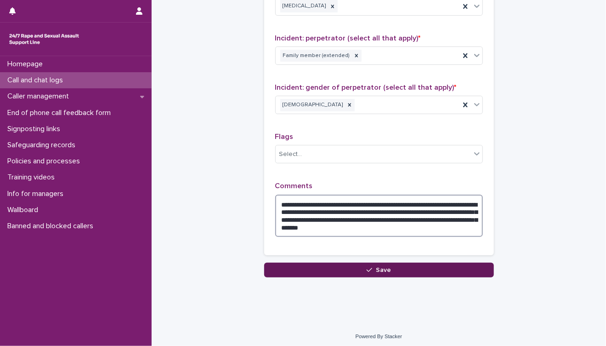
type textarea "**********"
click at [380, 269] on span "Save" at bounding box center [383, 270] width 15 height 6
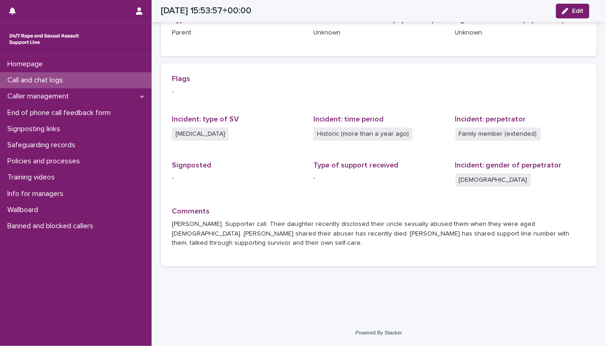
scroll to position [151, 0]
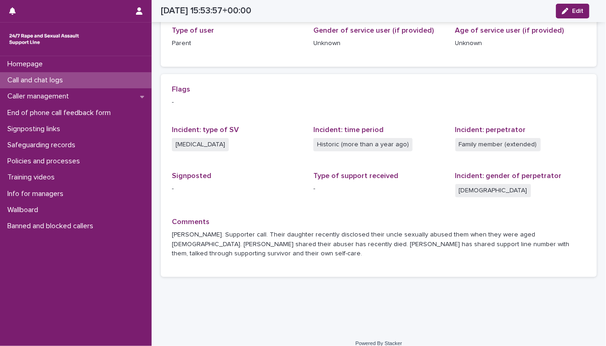
click at [63, 83] on p "Call and chat logs" at bounding box center [37, 80] width 67 height 9
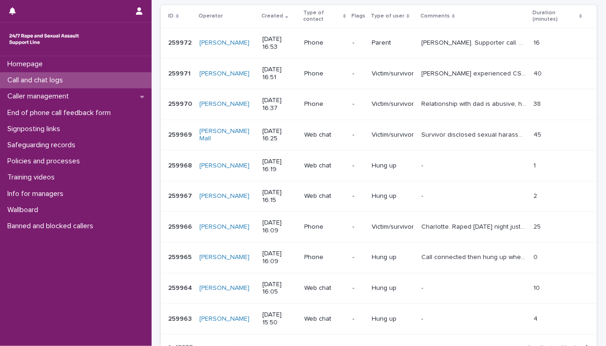
scroll to position [102, 0]
